Goal: Information Seeking & Learning: Learn about a topic

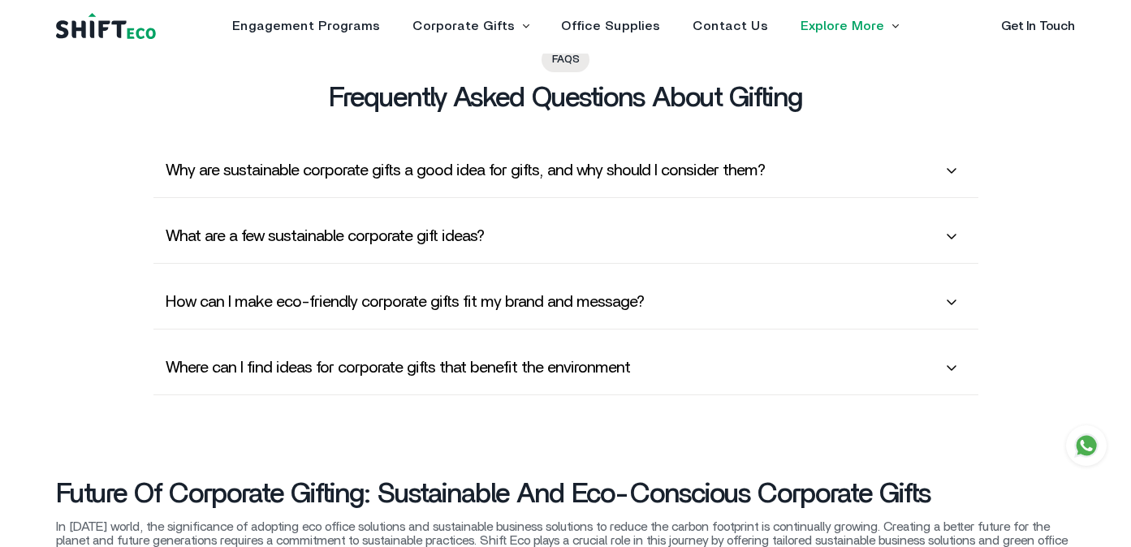
scroll to position [4156, 0]
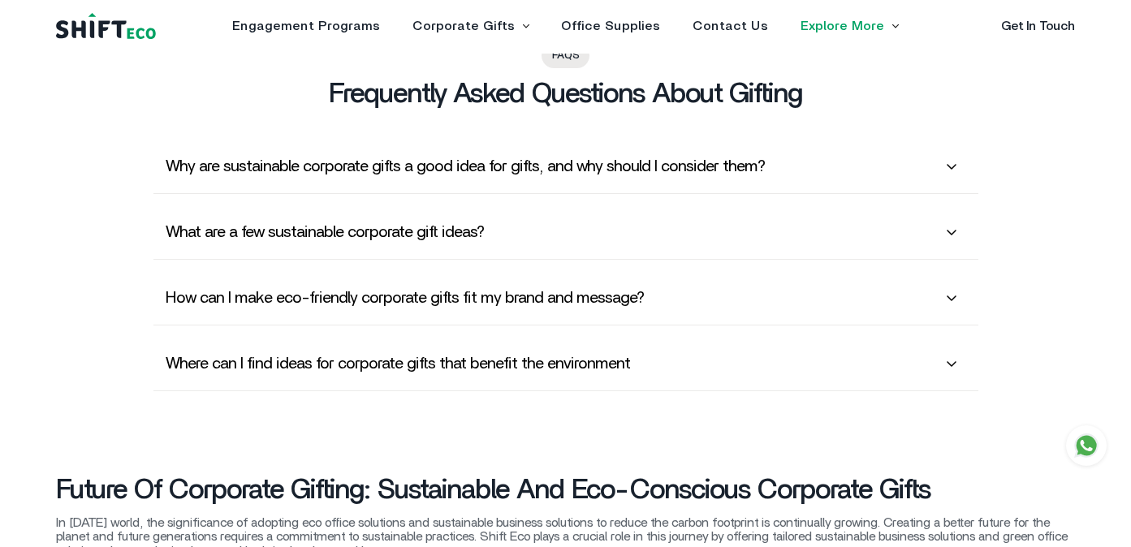
click at [527, 227] on h6 "What are a few sustainable corporate gift ideas?" at bounding box center [566, 232] width 801 height 28
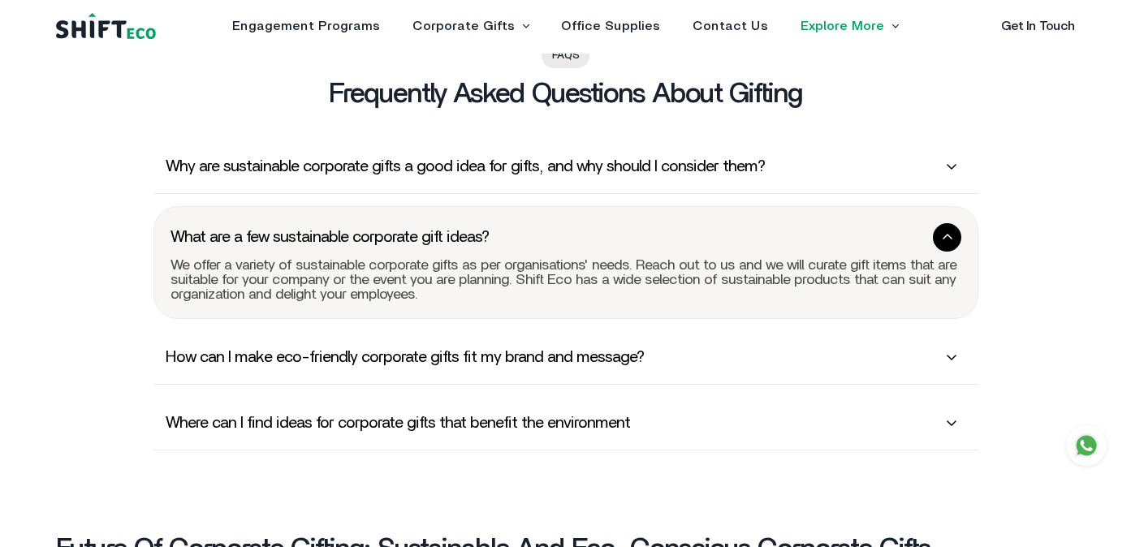
click at [527, 227] on h6 "What are a few sustainable corporate gift ideas?" at bounding box center [566, 237] width 791 height 28
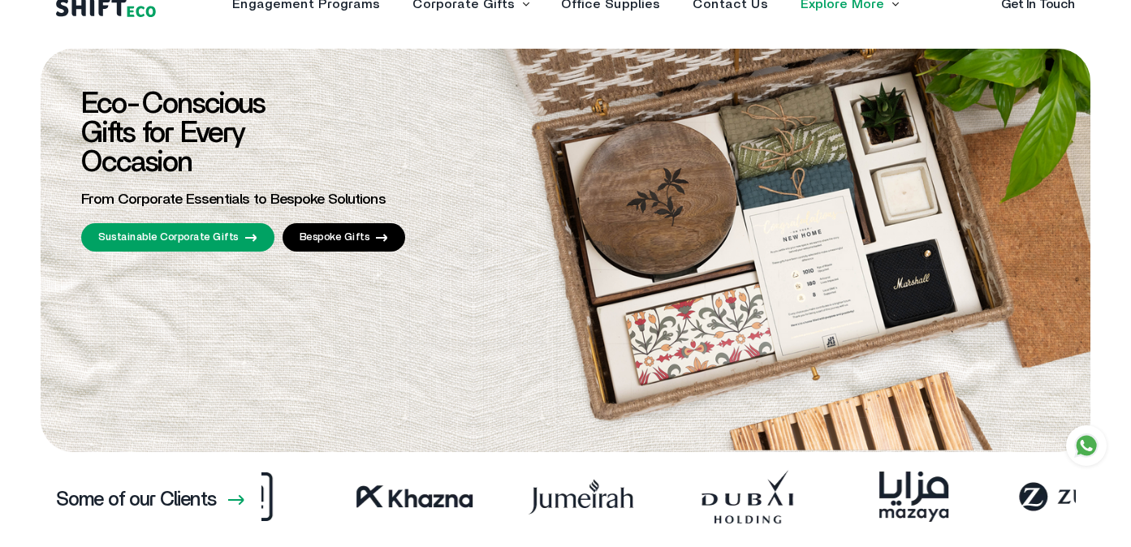
scroll to position [21, 0]
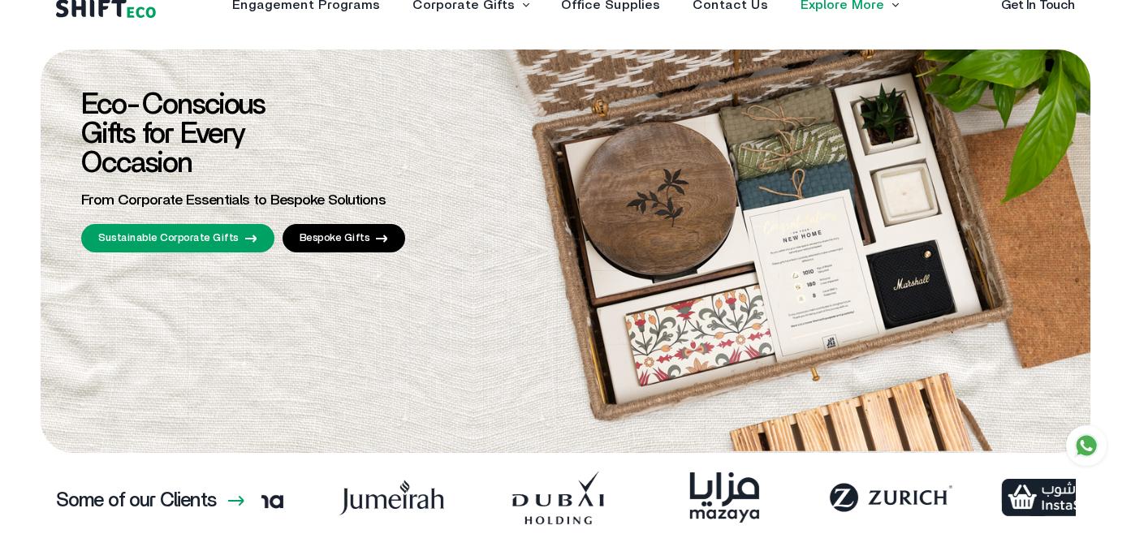
click at [148, 239] on link "Sustainable Corporate Gifts" at bounding box center [177, 238] width 193 height 28
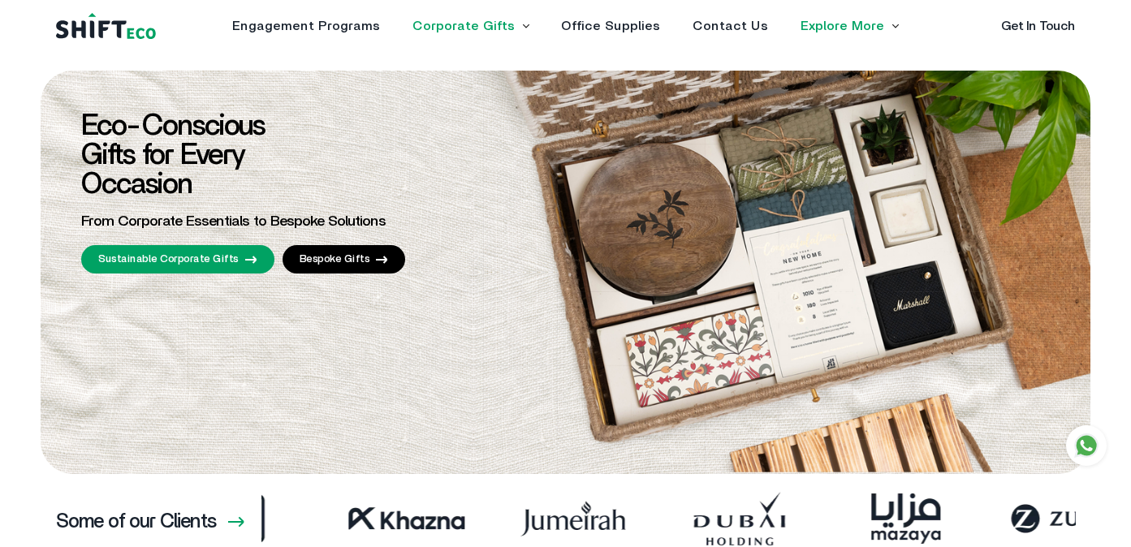
click at [471, 26] on link "Corporate Gifts" at bounding box center [464, 25] width 102 height 13
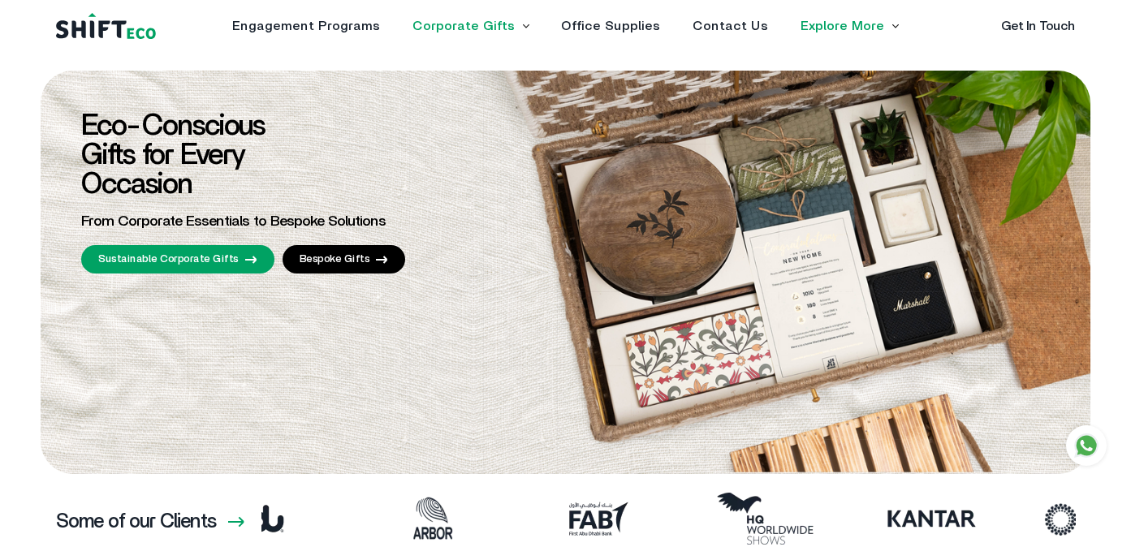
click at [482, 30] on link "Corporate Gifts" at bounding box center [464, 25] width 102 height 13
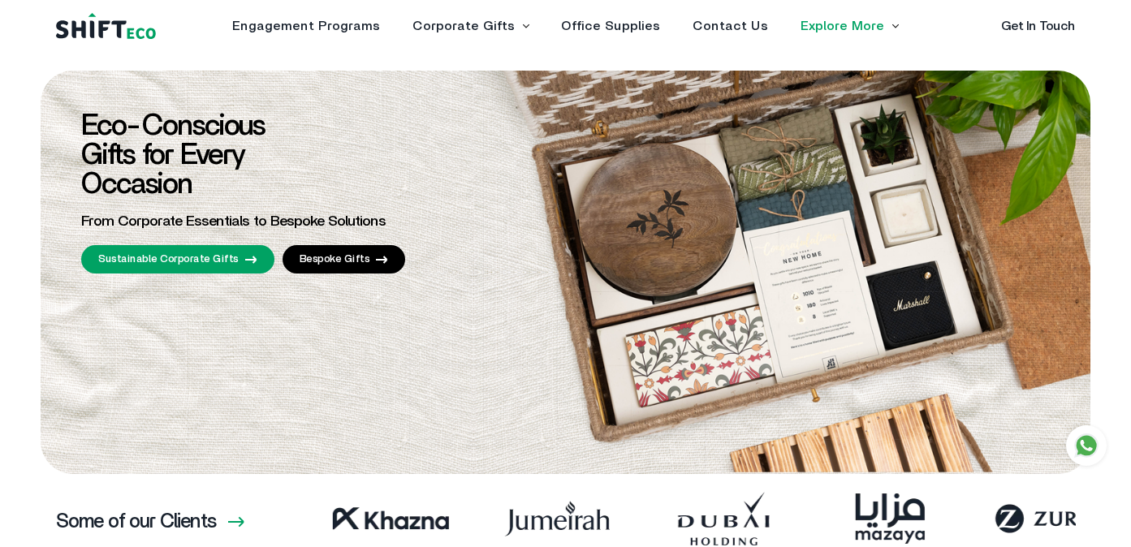
click at [524, 20] on li "Corporate Gifts Sustainable Corporate Gifts Bespoke Gifts" at bounding box center [471, 25] width 116 height 13
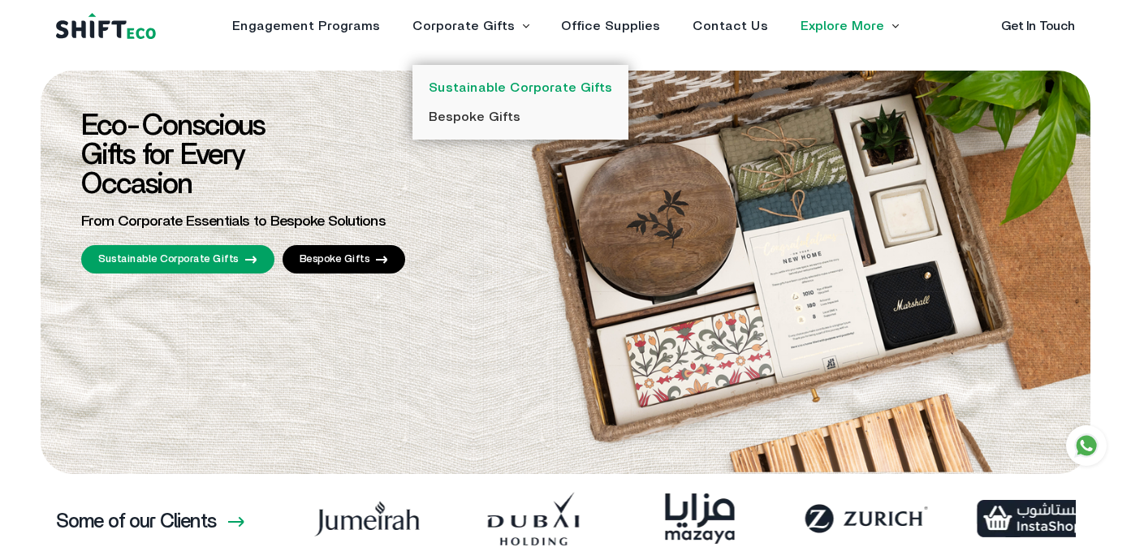
click at [470, 84] on link "Sustainable Corporate Gifts" at bounding box center [521, 87] width 184 height 13
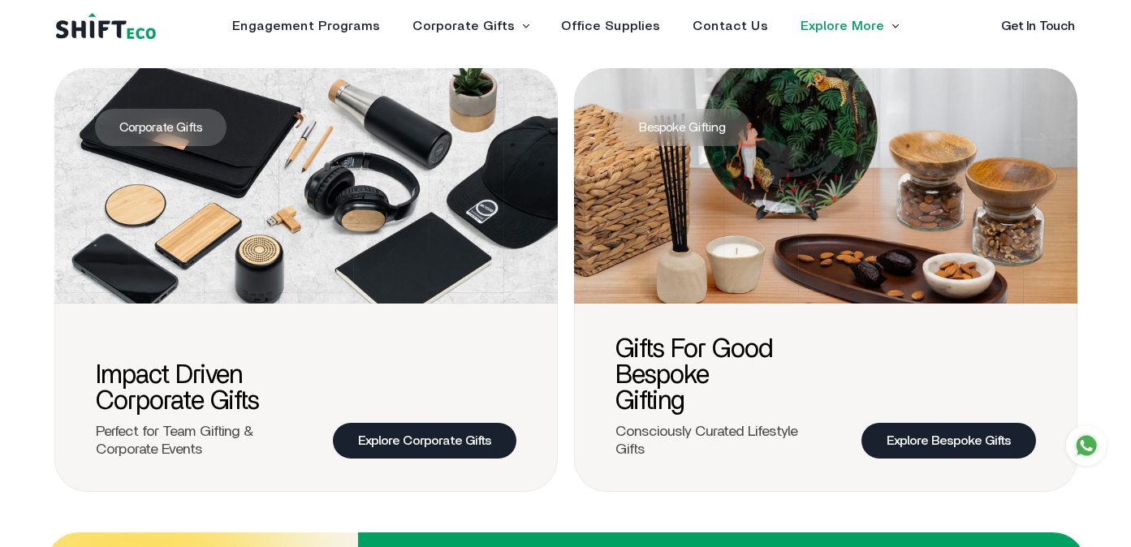
scroll to position [592, 0]
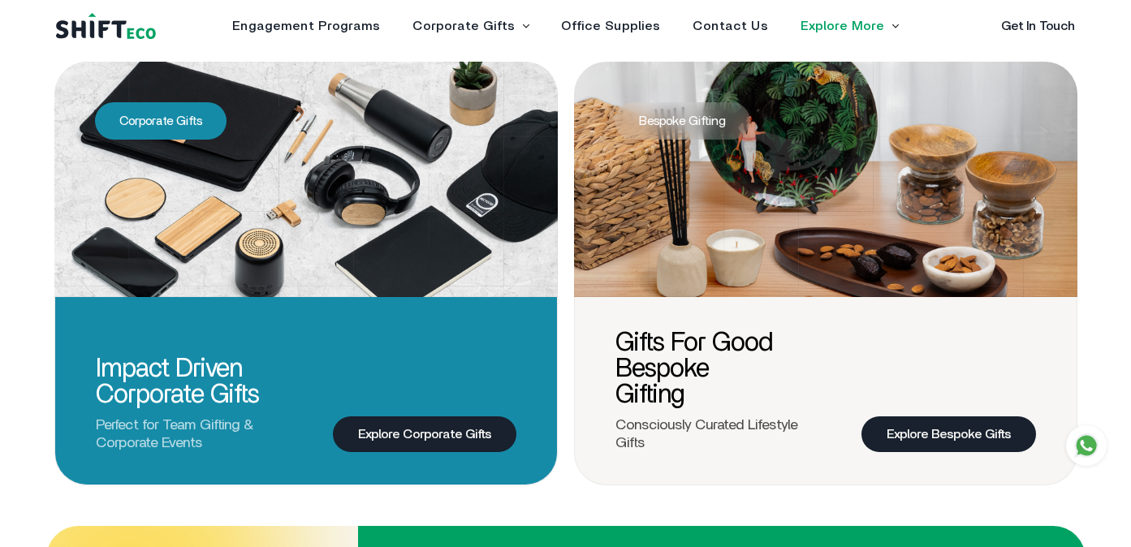
click at [426, 430] on link "Explore Corporate Gifts" at bounding box center [425, 435] width 184 height 37
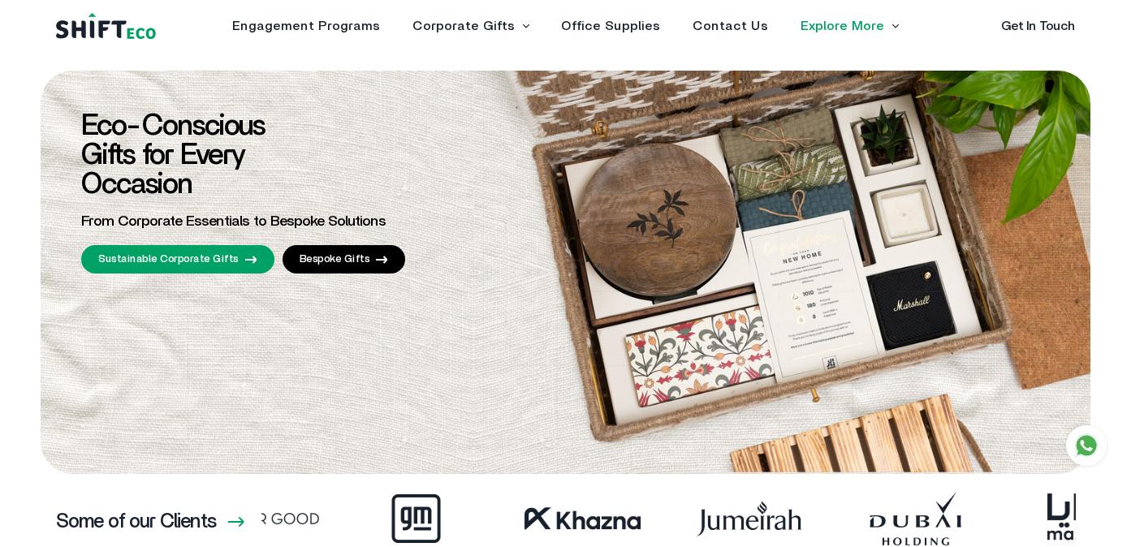
scroll to position [592, 0]
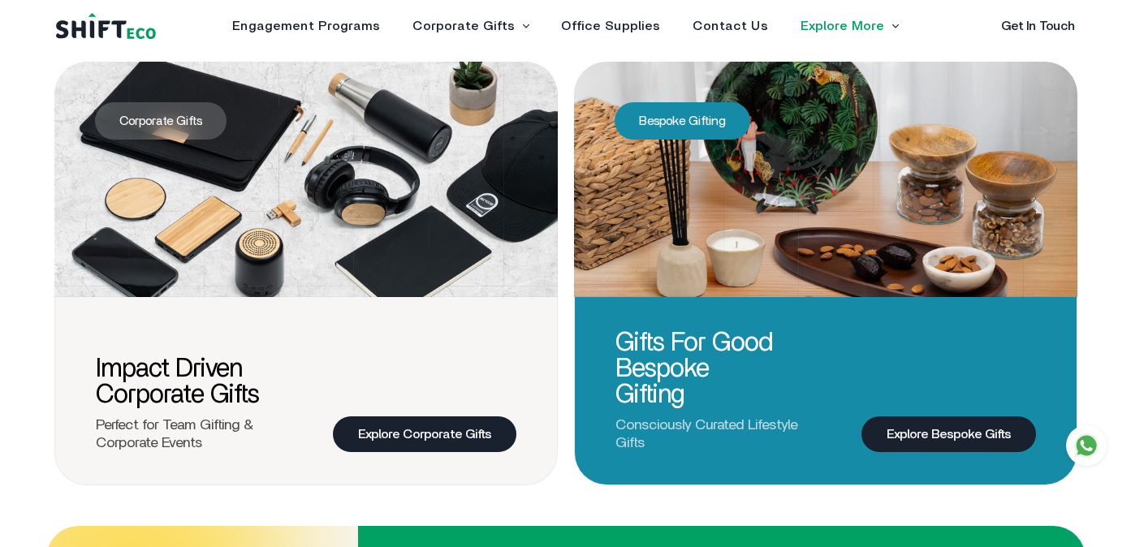
click at [906, 425] on link "Explore Bespoke Gifts" at bounding box center [949, 435] width 175 height 37
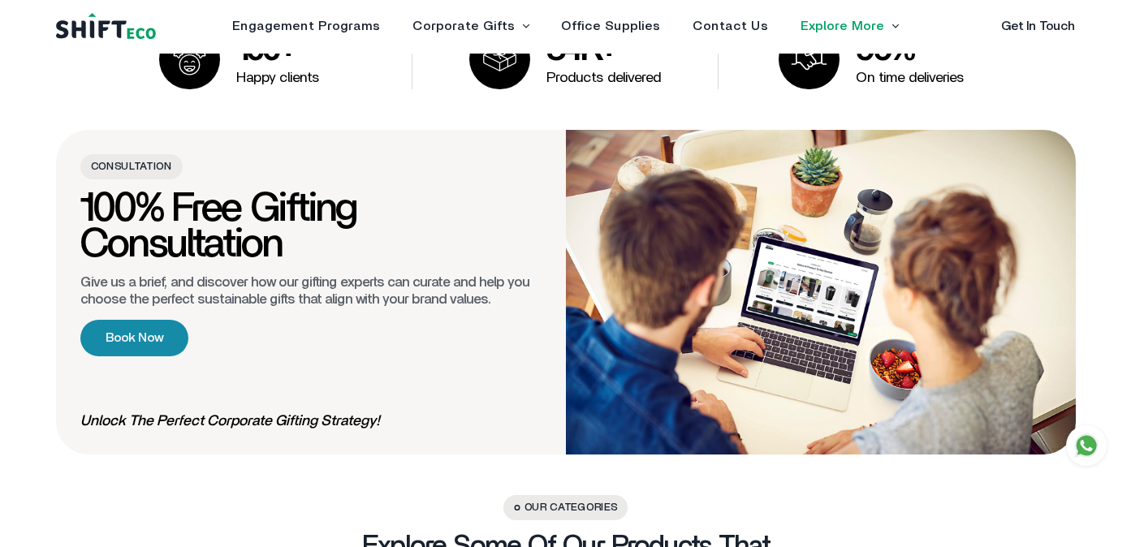
scroll to position [1608, 0]
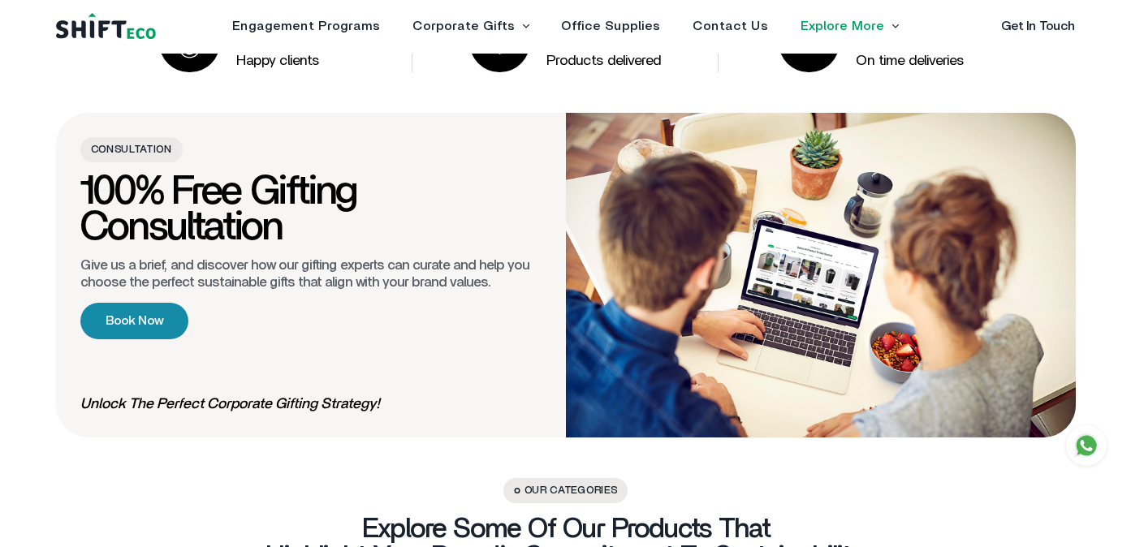
click at [253, 210] on h4 "100% Free Gifting Consultation" at bounding box center [310, 210] width 461 height 71
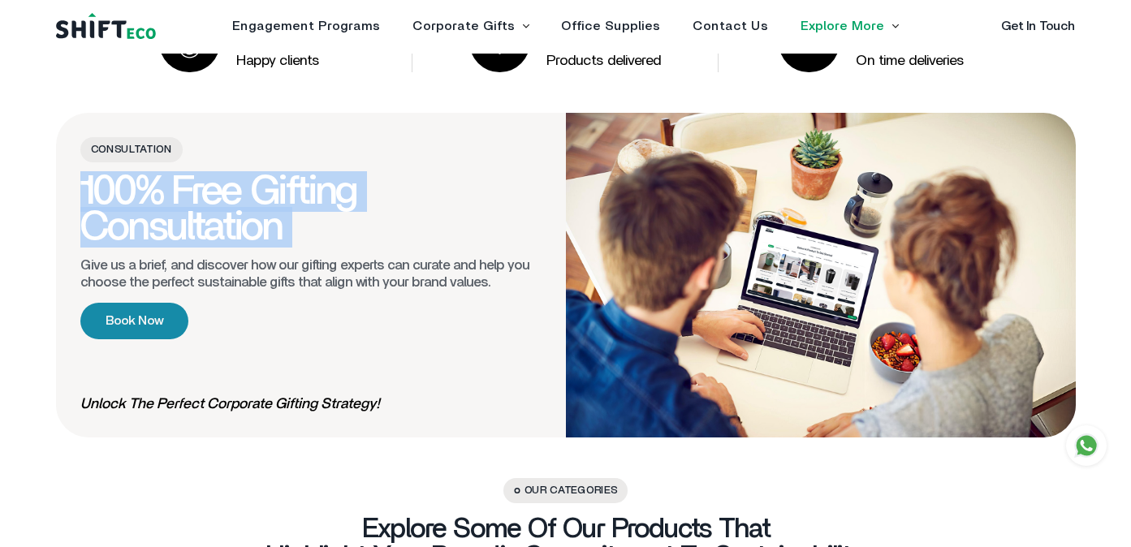
click at [422, 270] on p "Give us a brief, and discover how our gifting experts can curate and help you c…" at bounding box center [310, 273] width 461 height 33
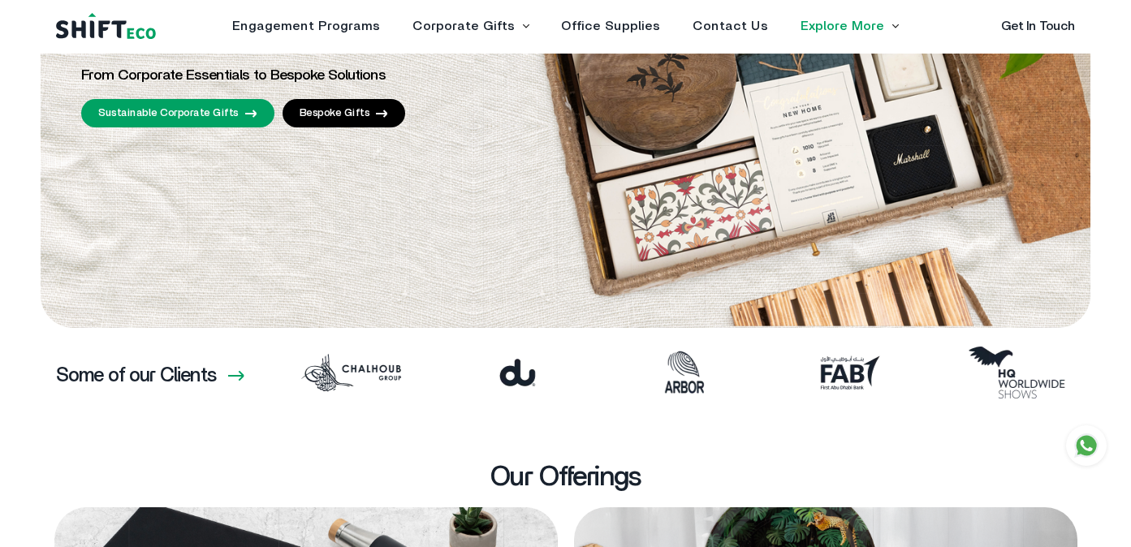
scroll to position [0, 0]
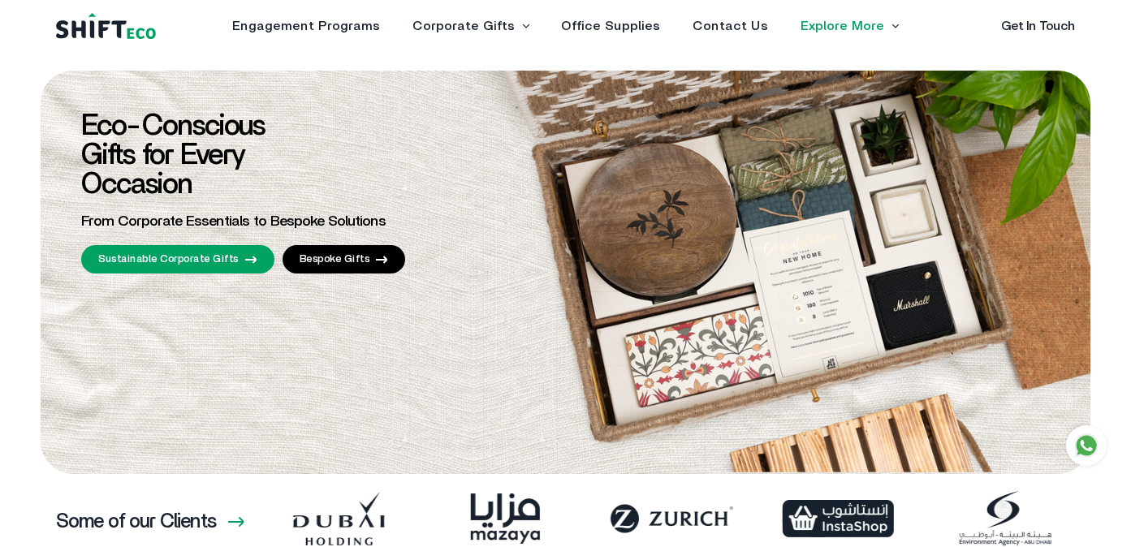
click at [945, 41] on div "Engagement Programs Corporate Gifts Sustainable Corporate Gifts Bespoke Gifts O…" at bounding box center [566, 26] width 1040 height 32
